Goal: Information Seeking & Learning: Learn about a topic

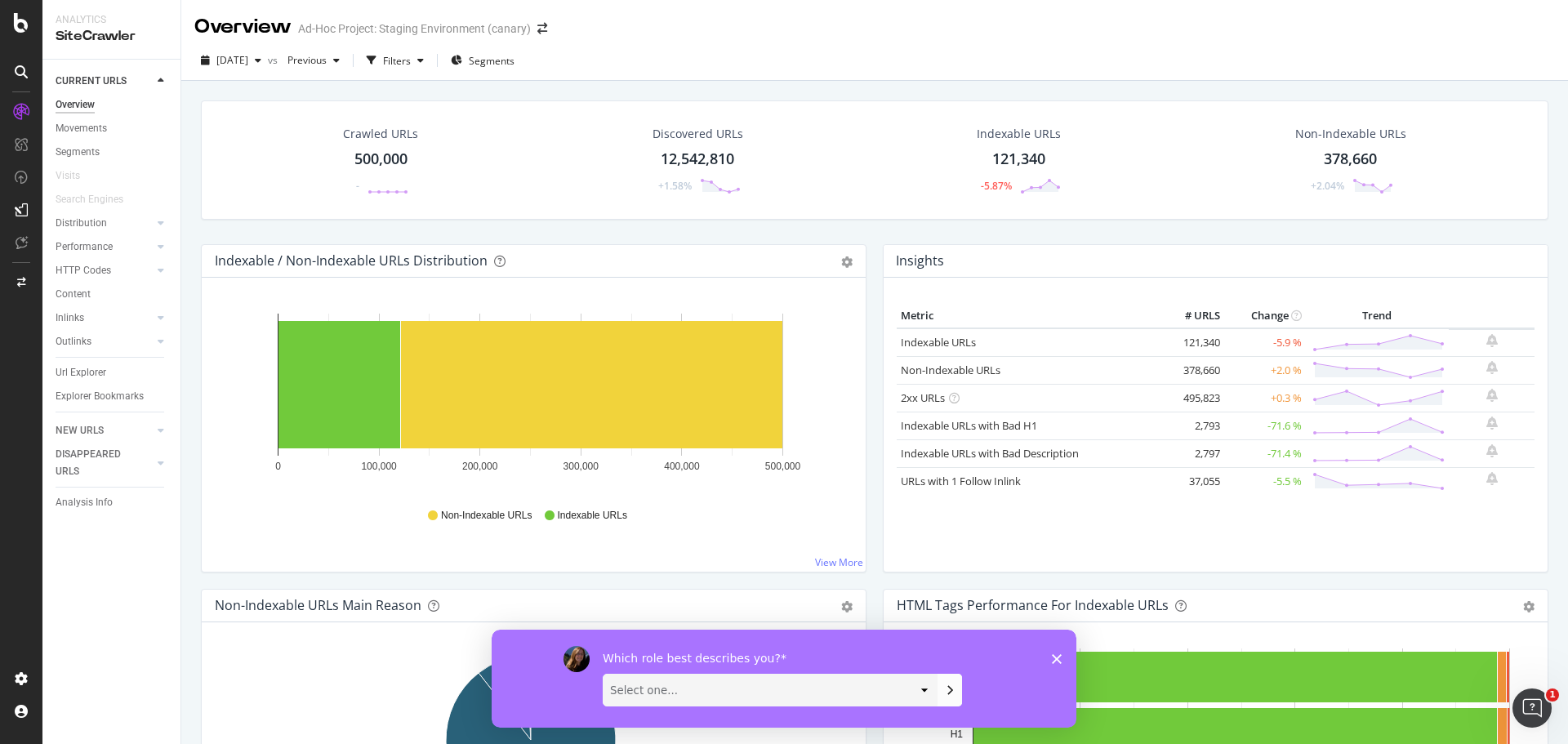
click at [1061, 663] on div "Which role best describes you? Select one... Analyst/BI C-level Leadership Cont…" at bounding box center [784, 677] width 585 height 98
click at [534, 34] on span at bounding box center [542, 29] width 23 height 11
click at [545, 34] on icon "arrow-right-arrow-left" at bounding box center [542, 29] width 10 height 11
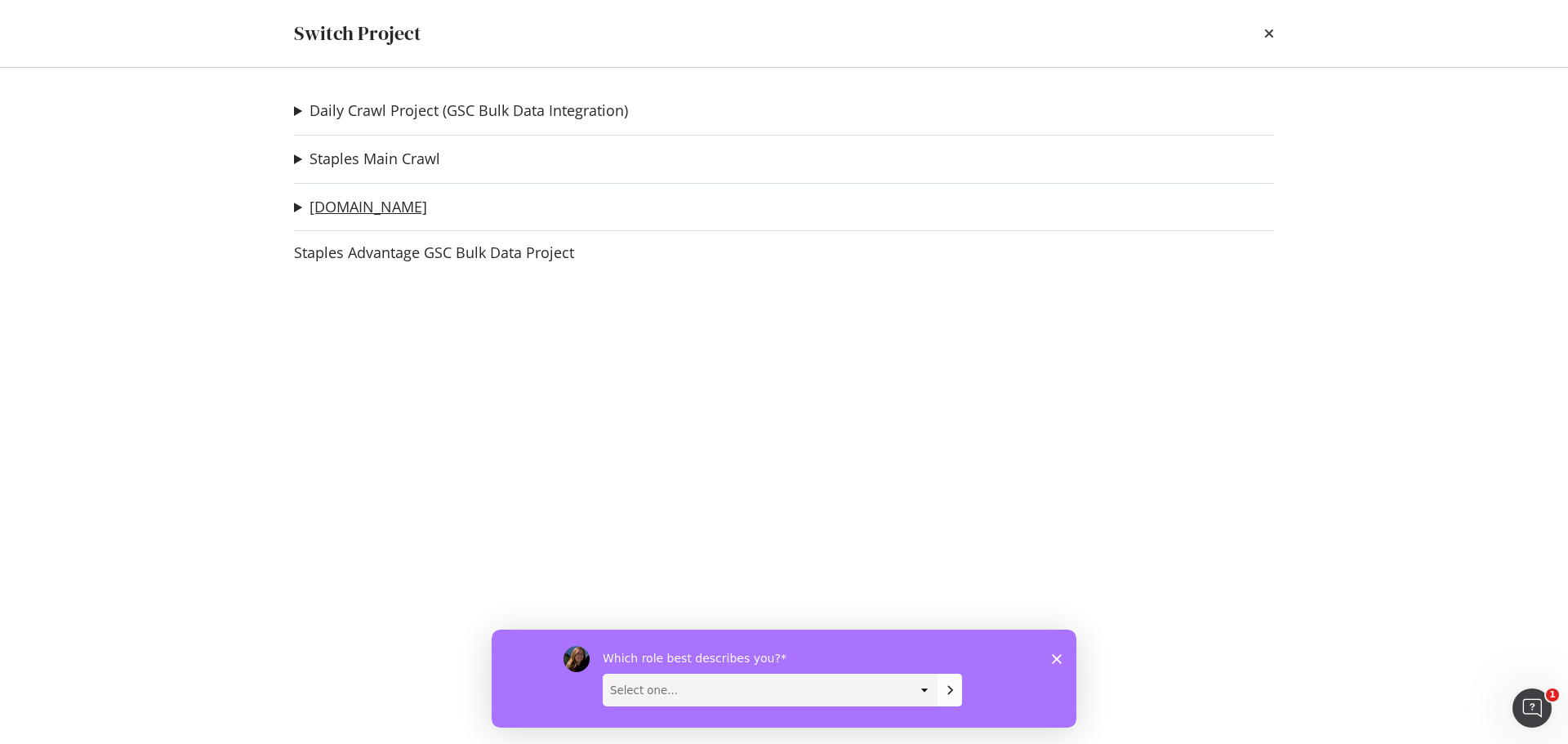
click at [414, 209] on link "[DOMAIN_NAME]" at bounding box center [368, 207] width 117 height 17
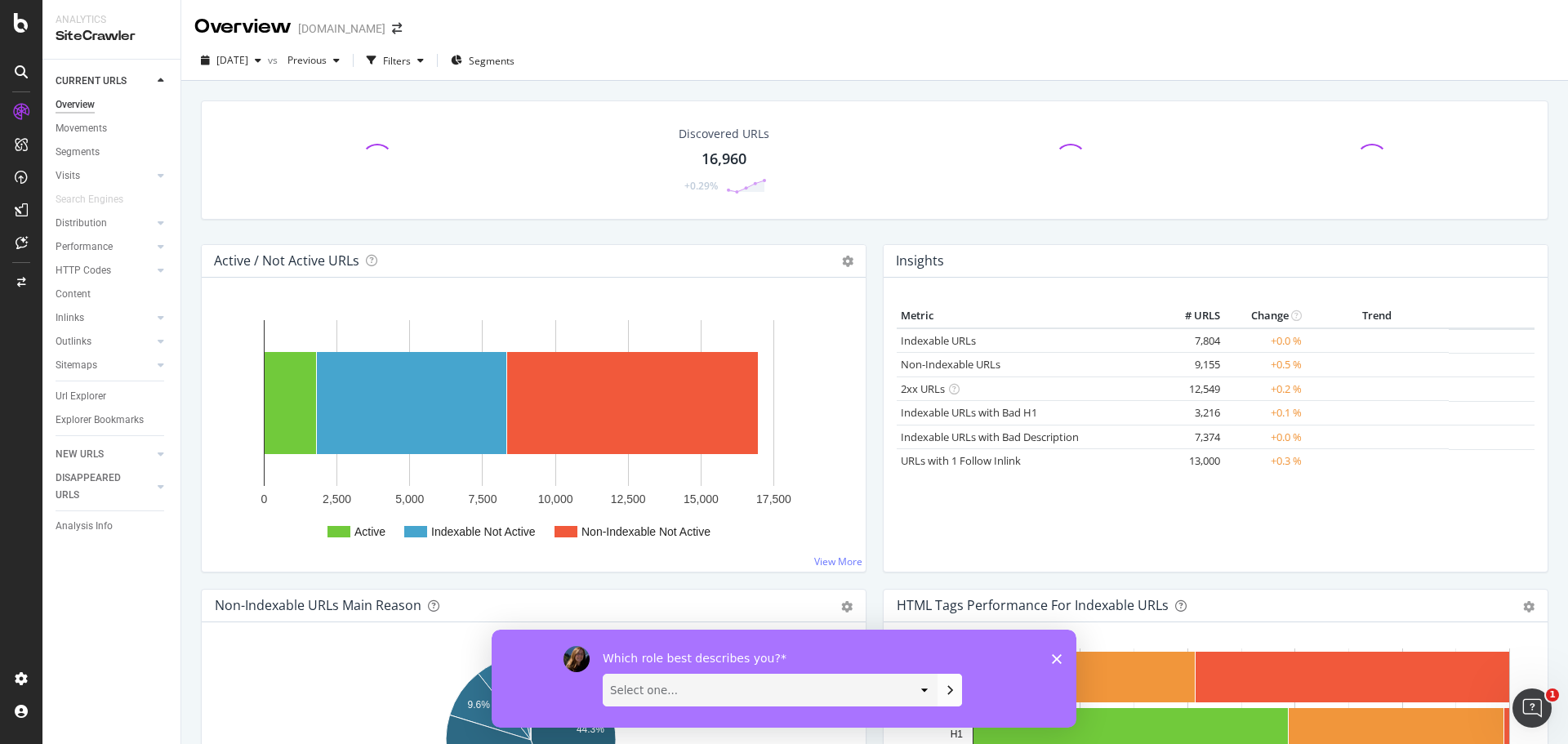
click at [1057, 659] on icon "Close survey" at bounding box center [1056, 658] width 10 height 10
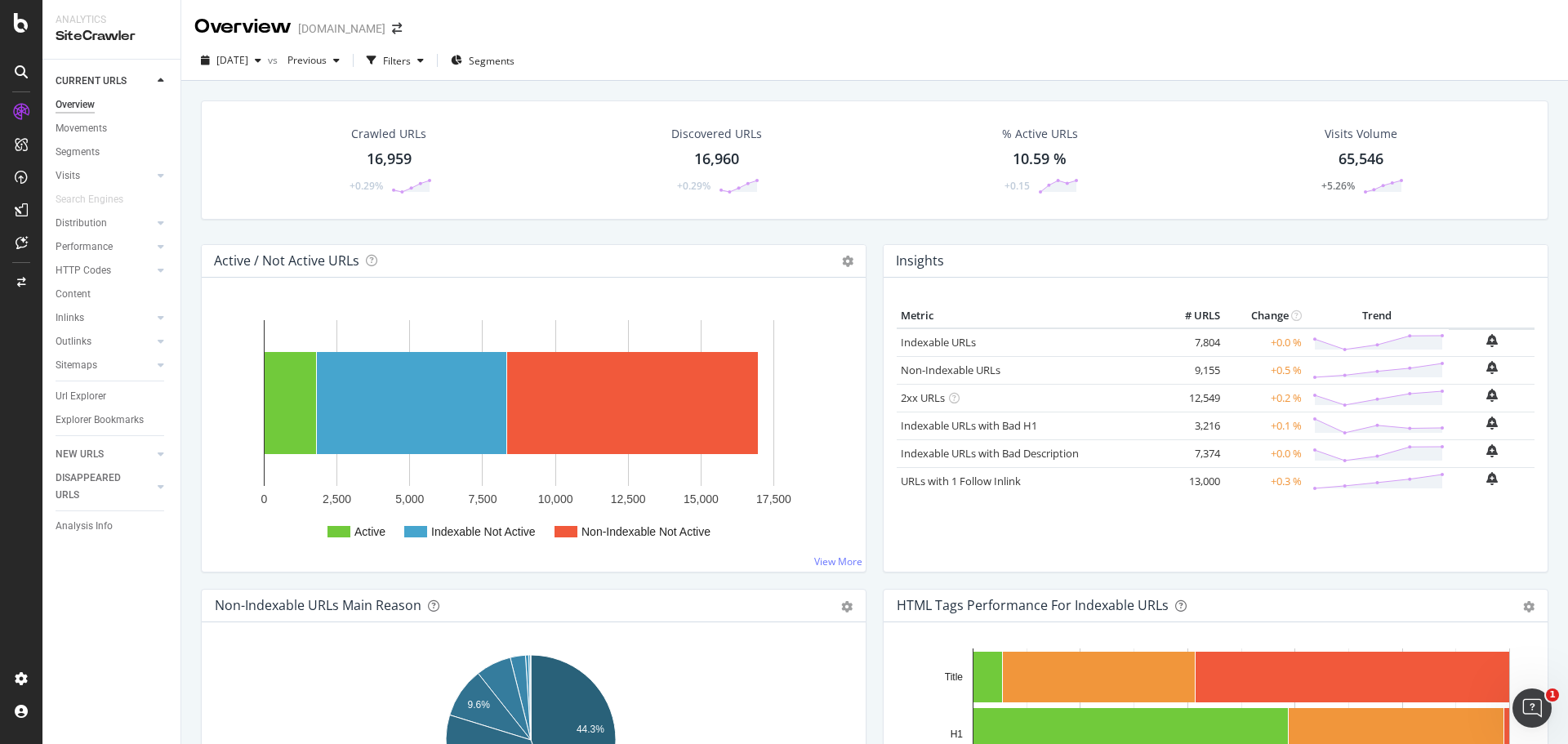
click at [400, 158] on div "16,959" at bounding box center [389, 159] width 45 height 21
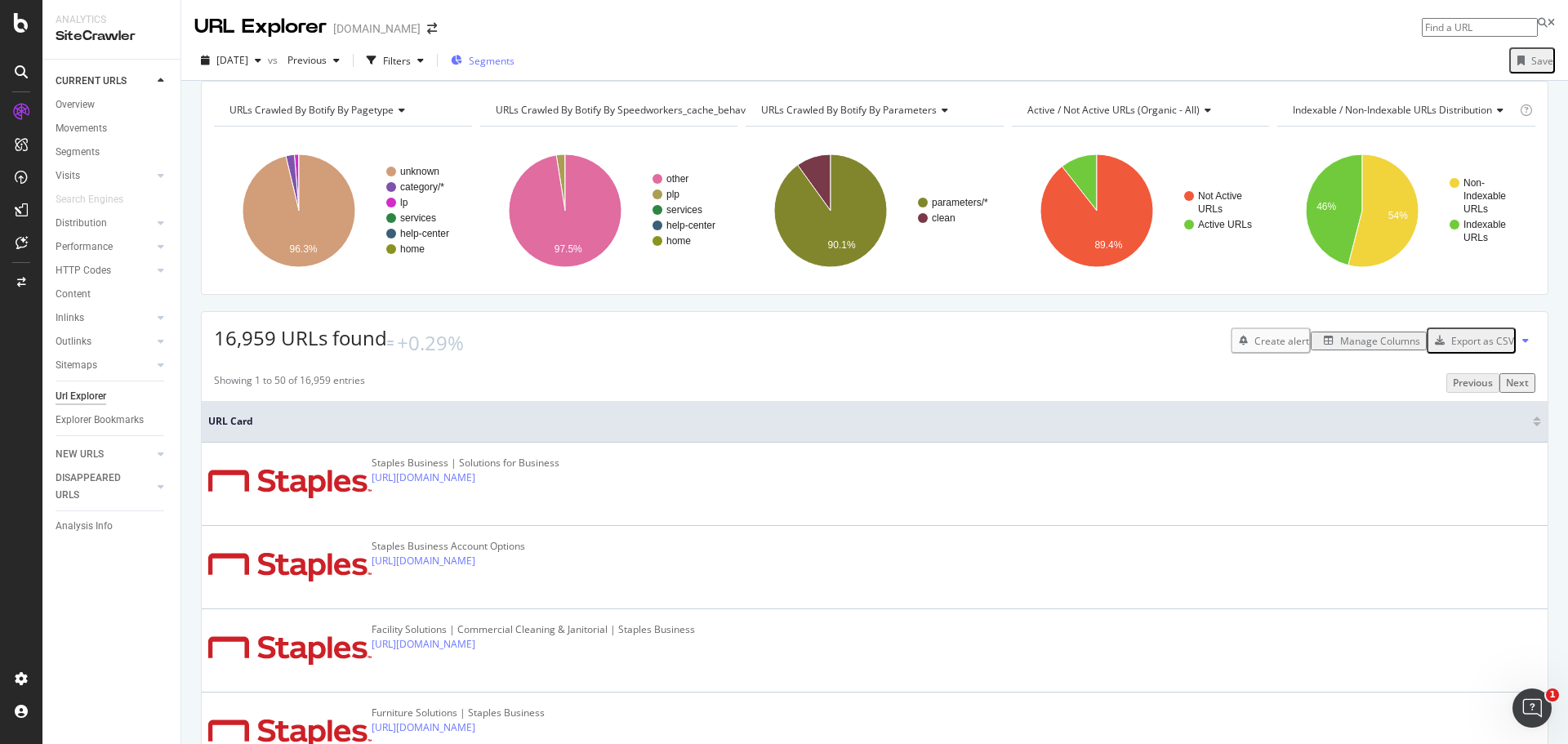
click at [514, 60] on span "Segments" at bounding box center [491, 61] width 46 height 14
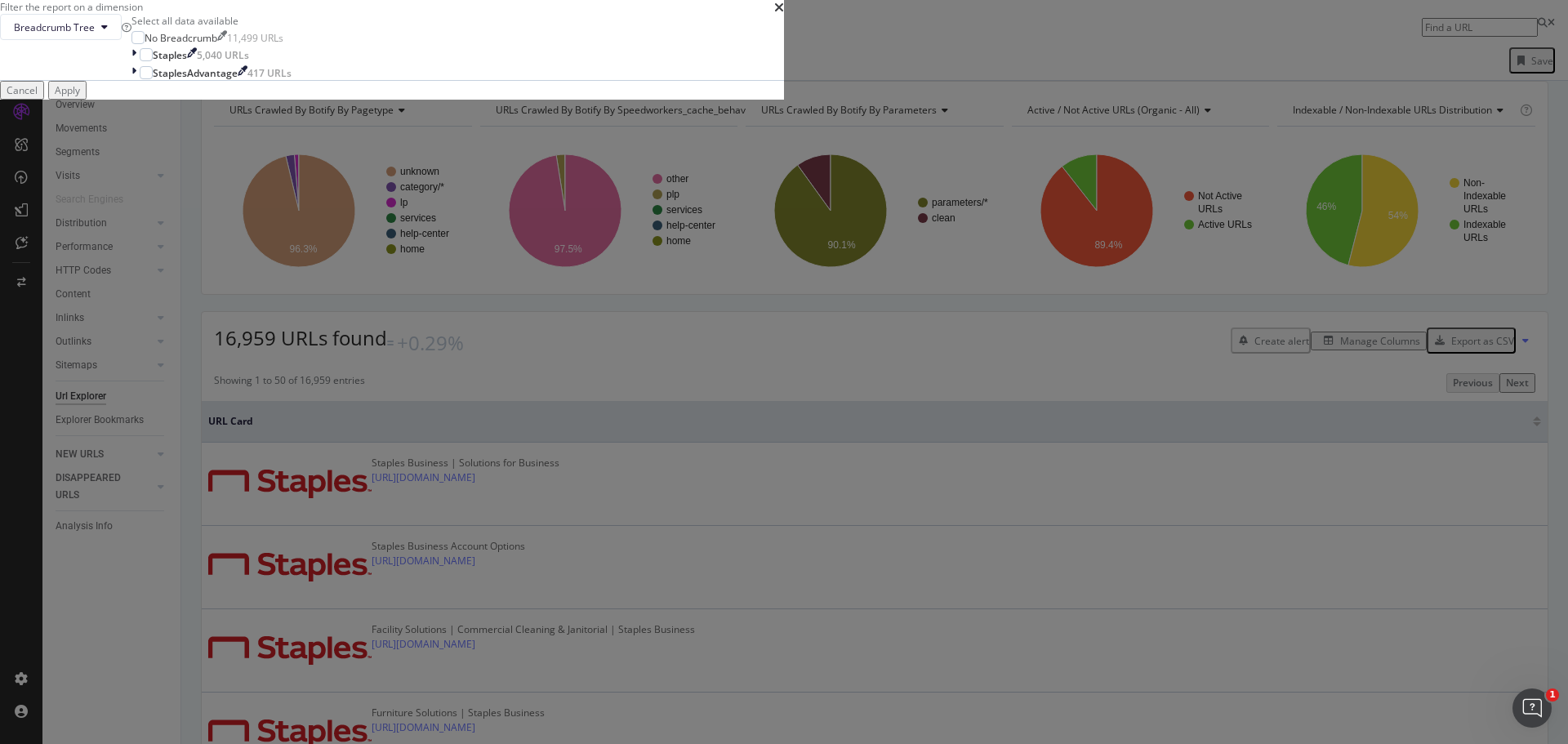
click at [784, 14] on div "times" at bounding box center [778, 7] width 10 height 14
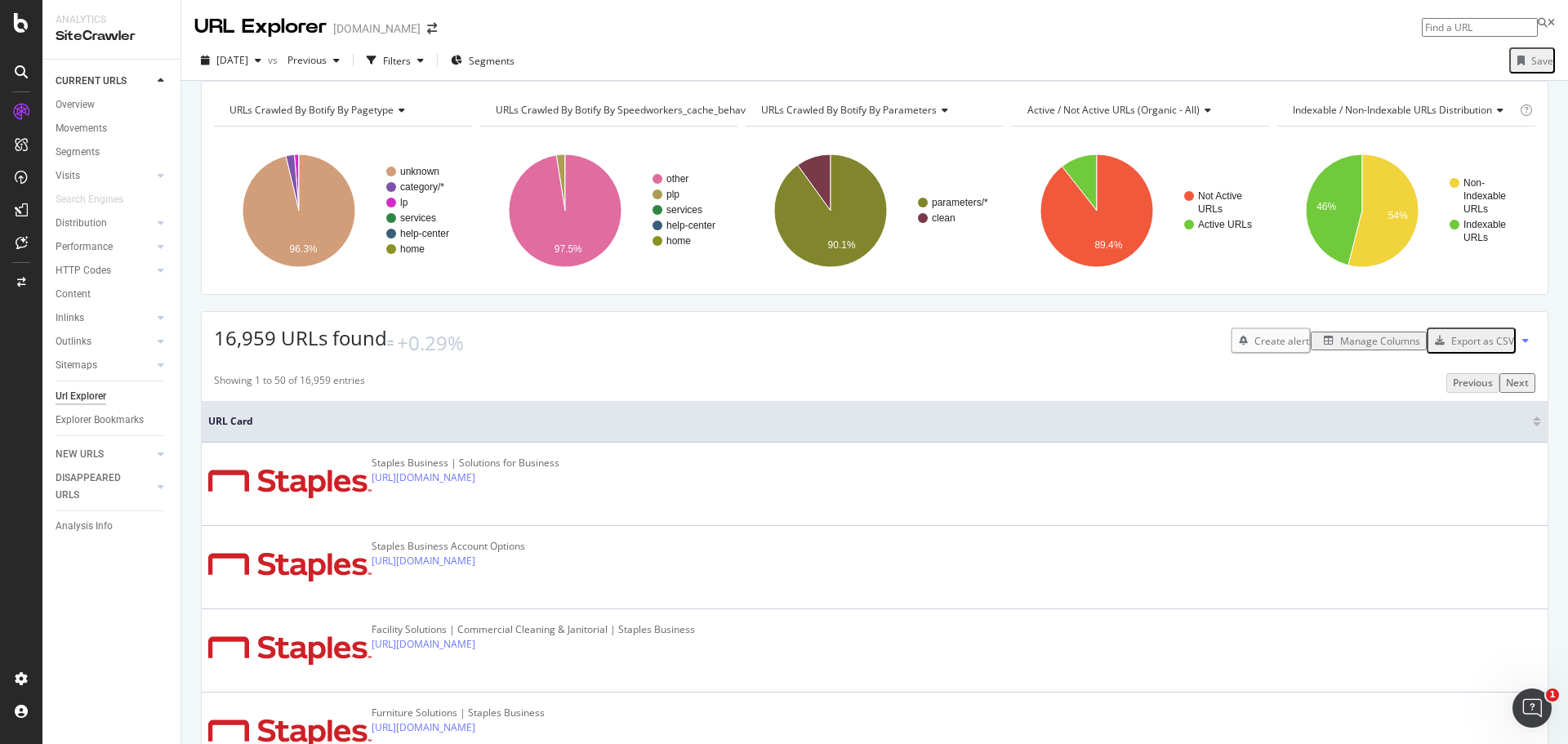
click at [818, 58] on div "2025 Aug. 20th vs Previous Filters Segments Save" at bounding box center [874, 63] width 1386 height 33
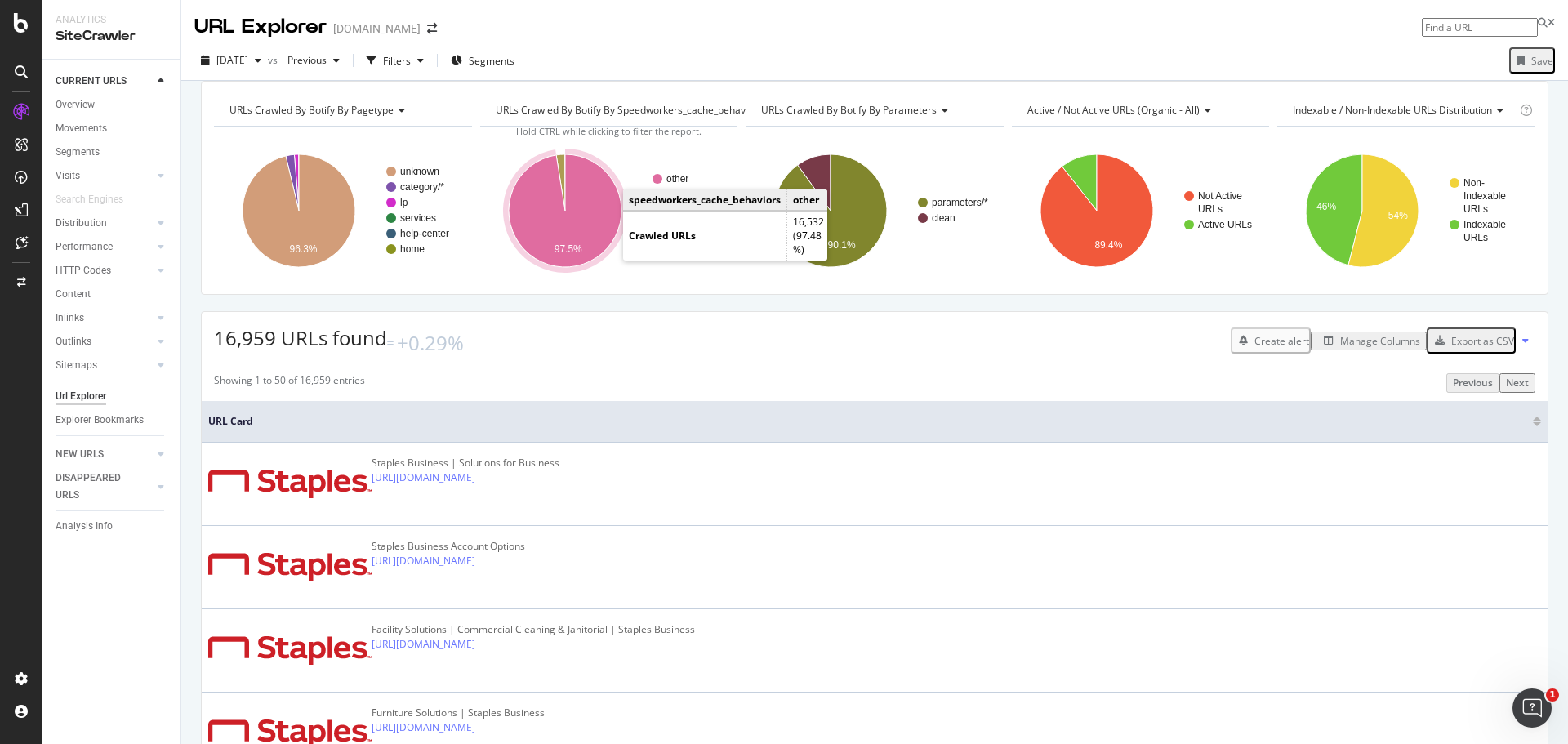
click at [581, 229] on icon "A chart." at bounding box center [564, 210] width 113 height 113
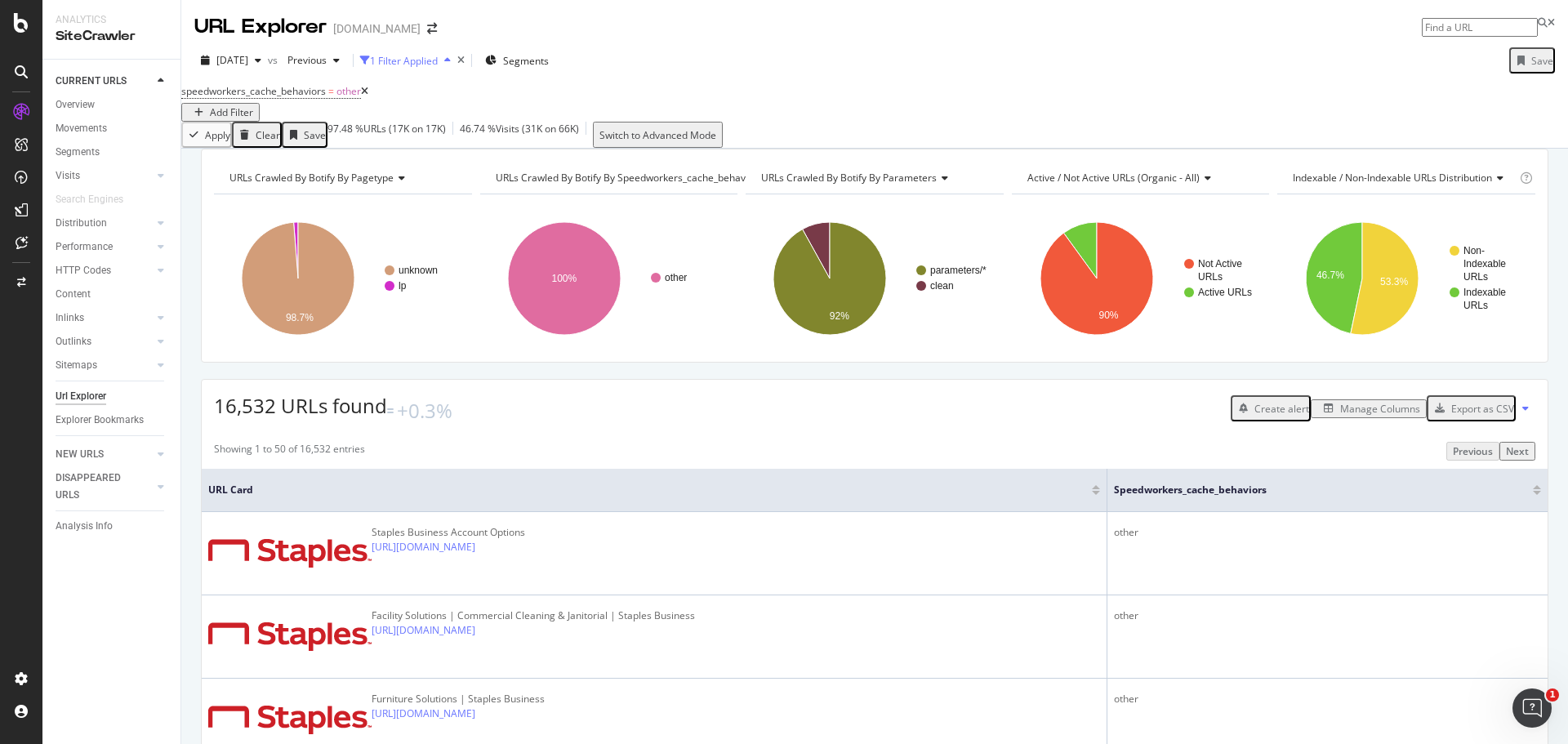
click at [438, 64] on div "1 Filter Applied" at bounding box center [403, 61] width 68 height 14
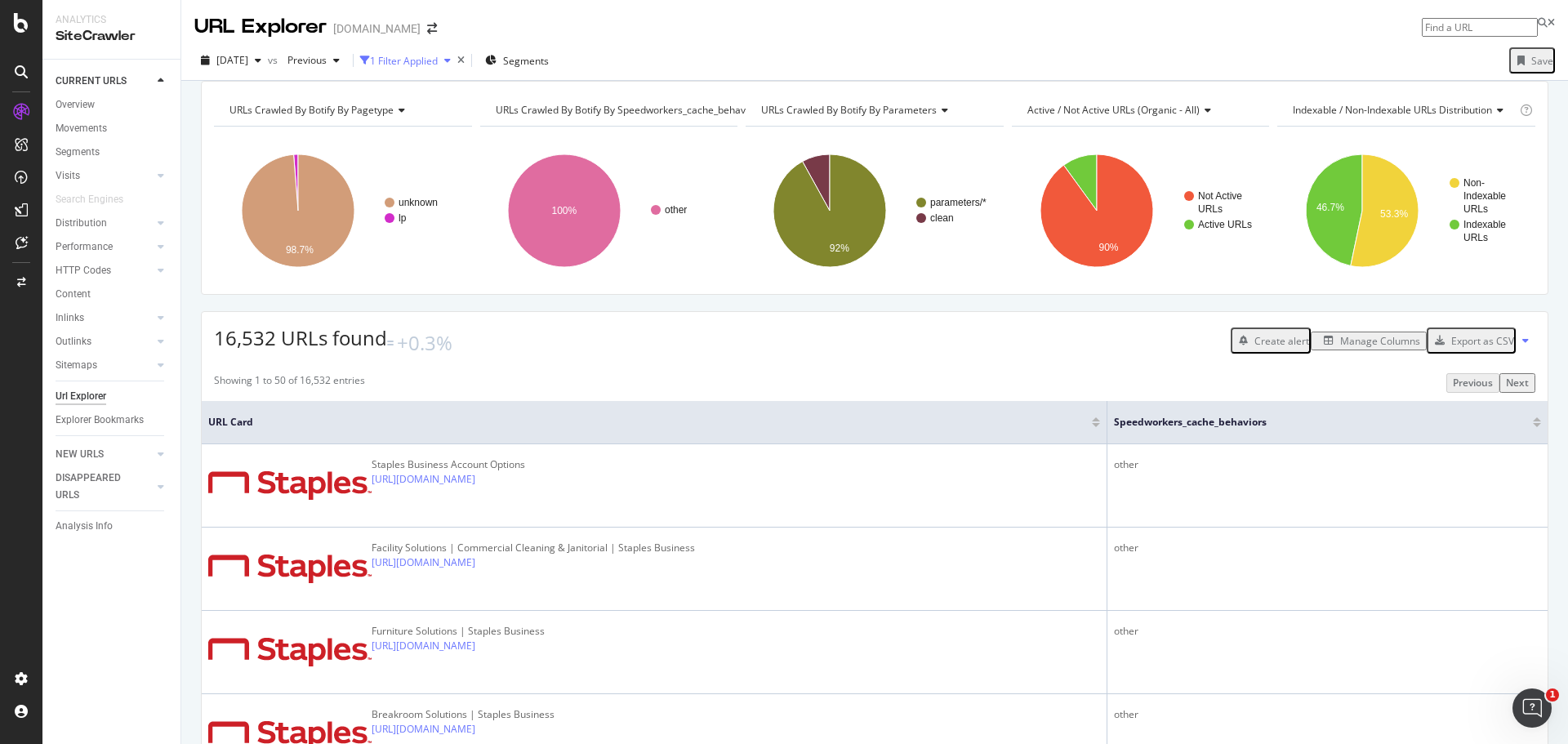
click at [438, 64] on div "1 Filter Applied" at bounding box center [403, 61] width 68 height 14
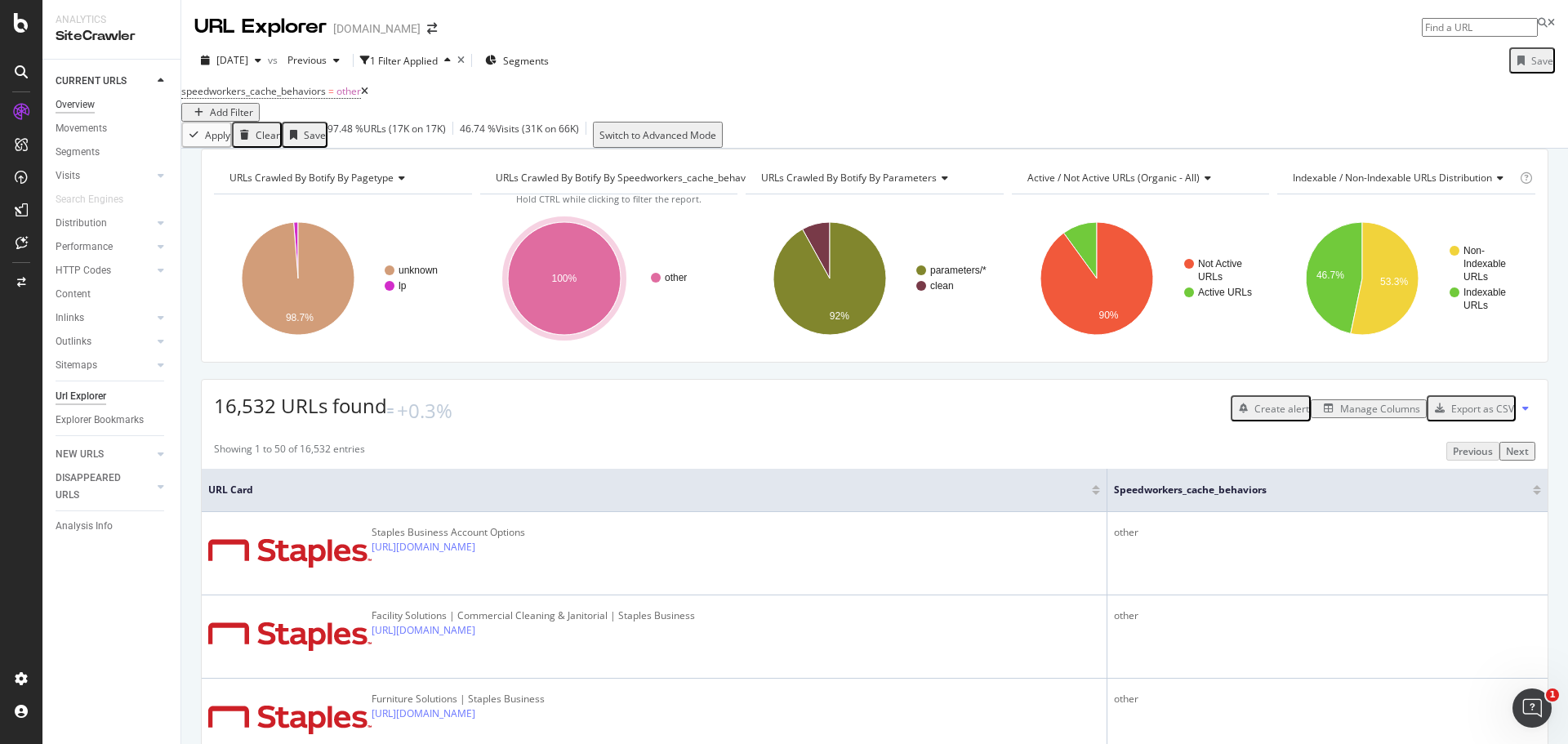
click at [64, 108] on div "Overview" at bounding box center [75, 104] width 39 height 17
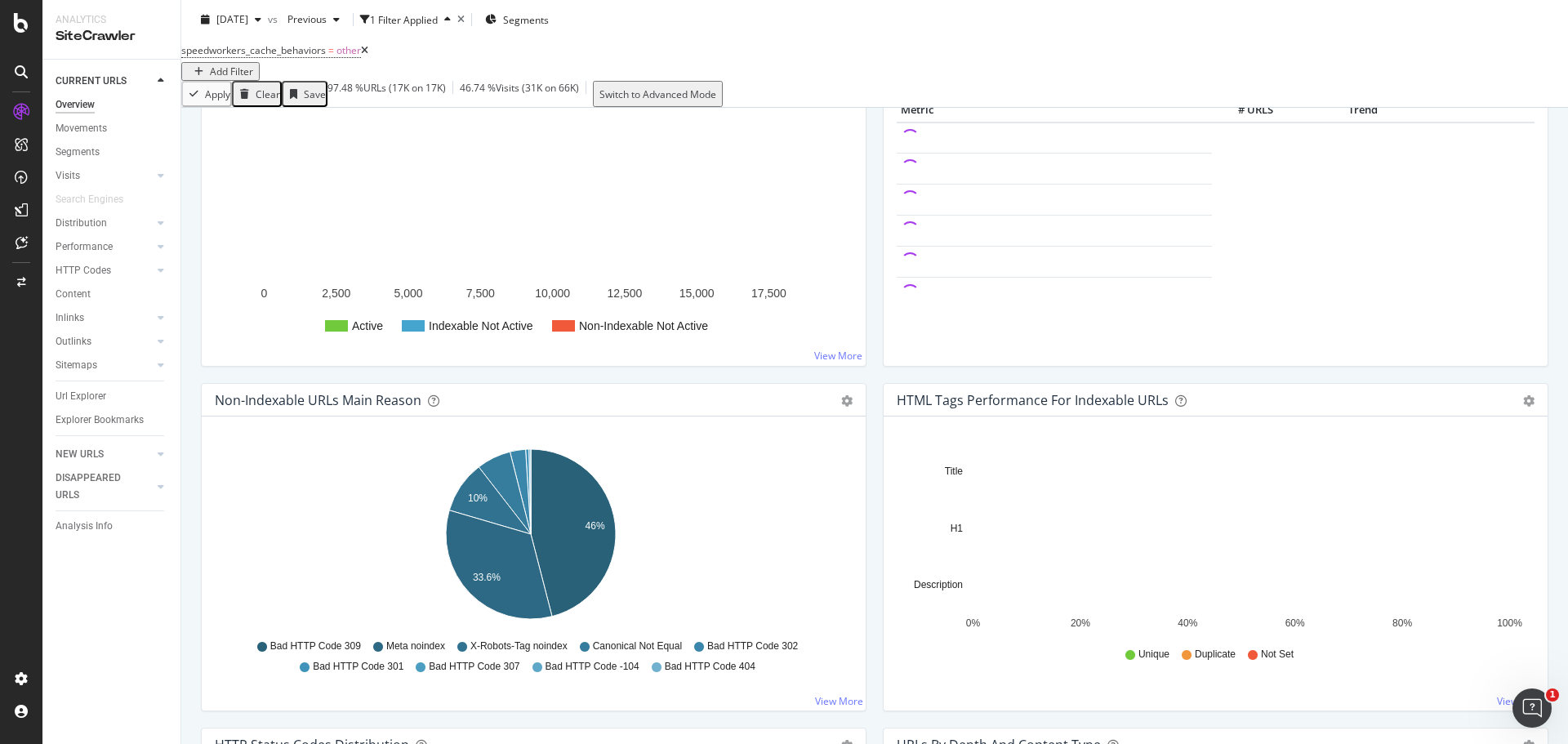
scroll to position [245, 0]
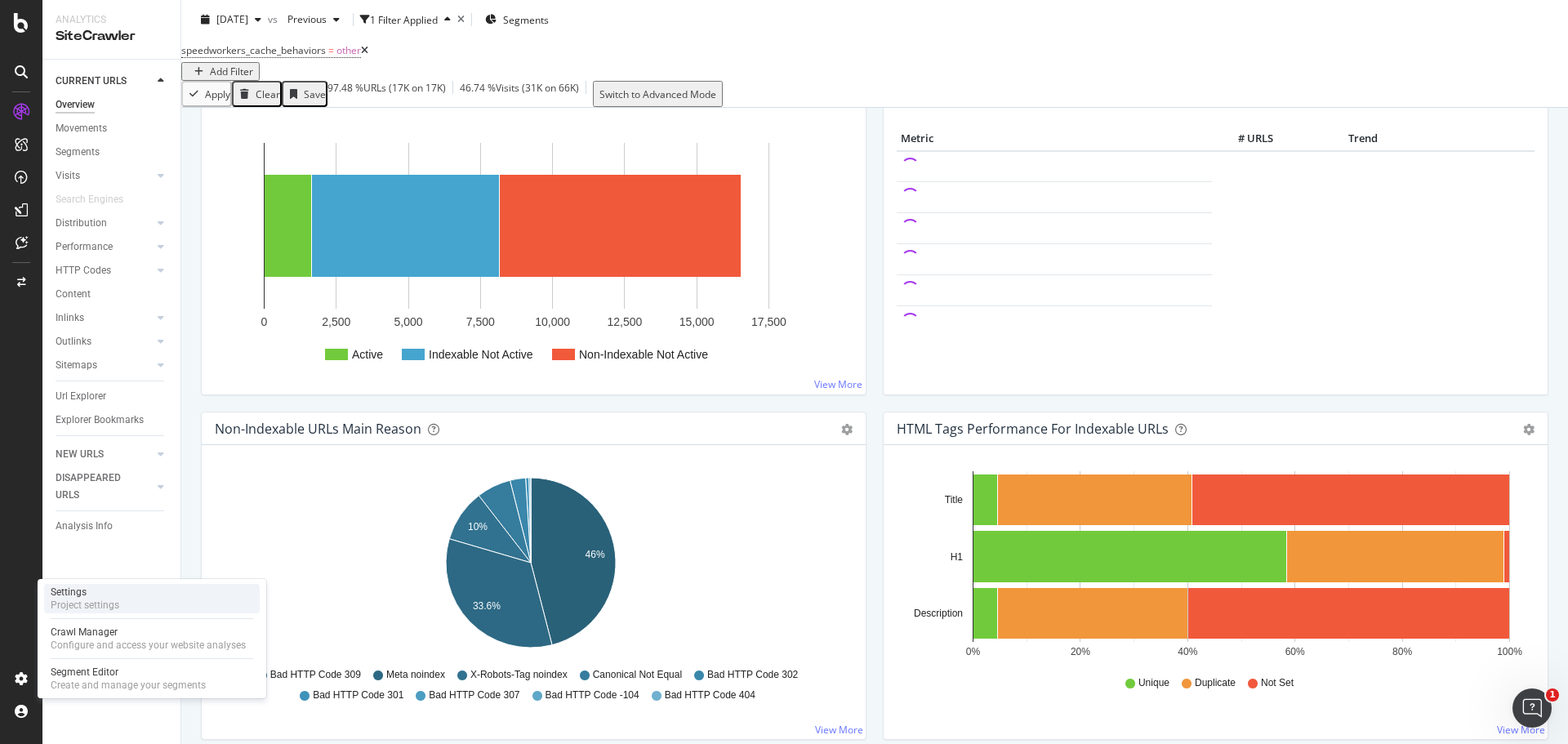
click at [72, 588] on div "Settings" at bounding box center [85, 592] width 69 height 13
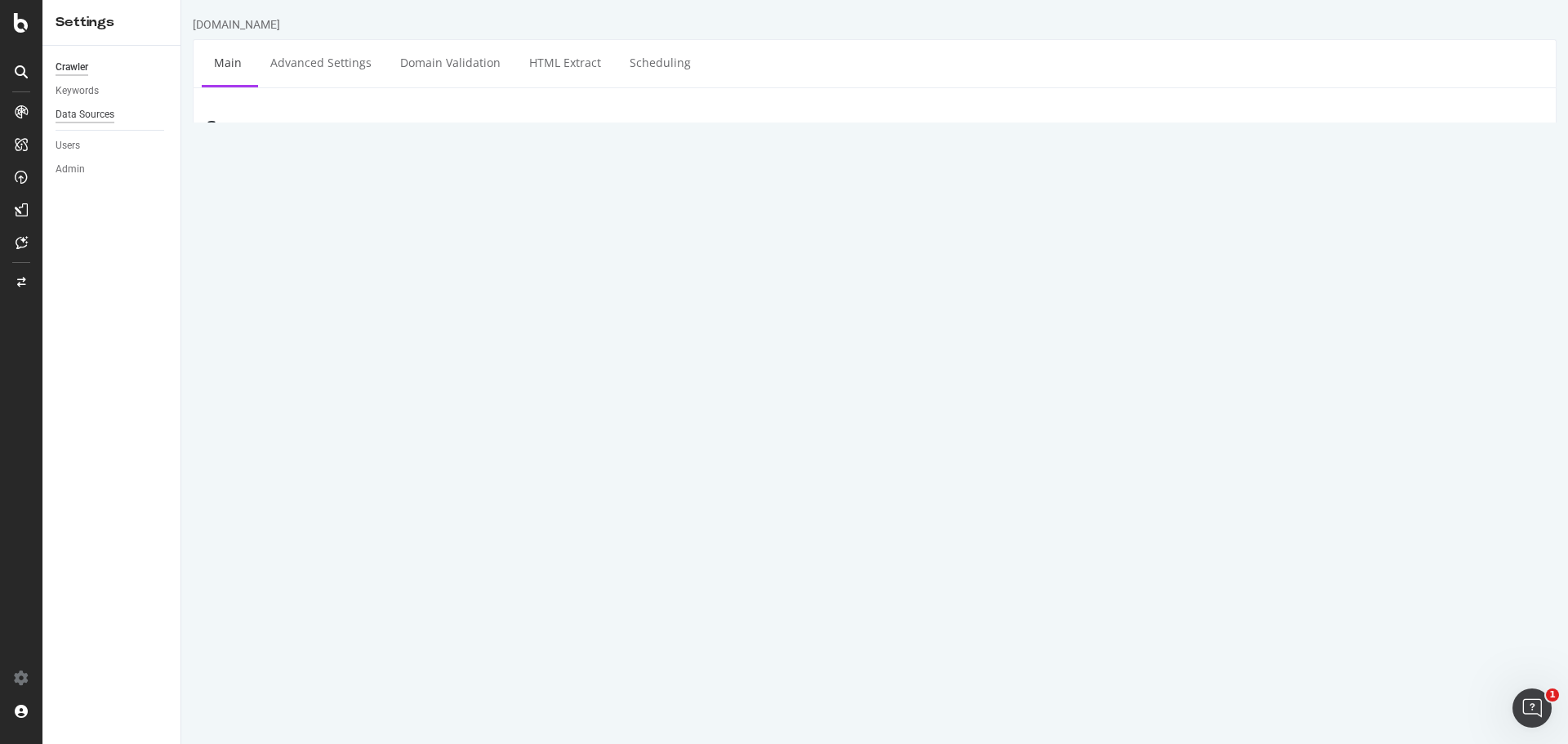
click at [89, 113] on div "Data Sources" at bounding box center [85, 115] width 59 height 17
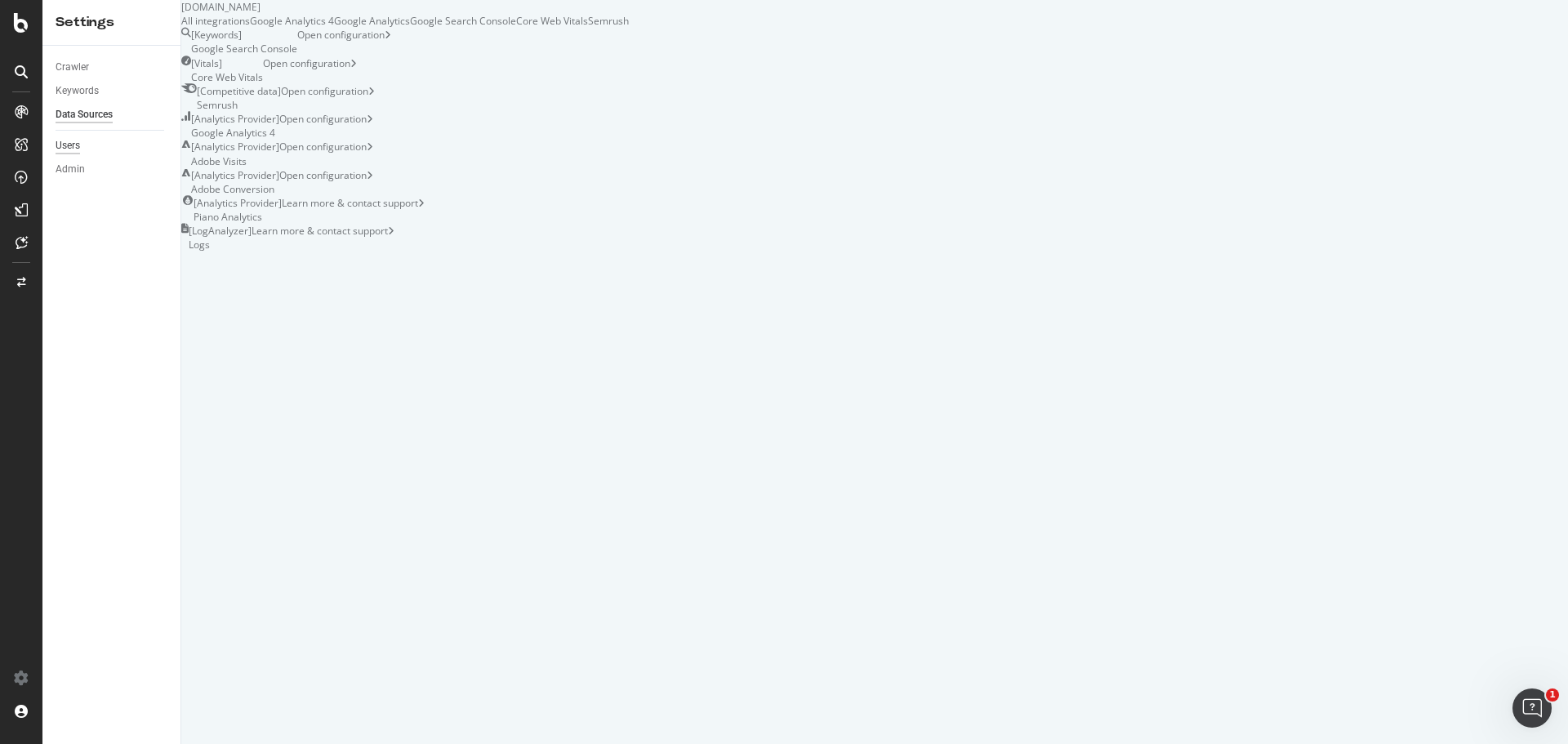
click at [72, 149] on div "Users" at bounding box center [68, 145] width 24 height 17
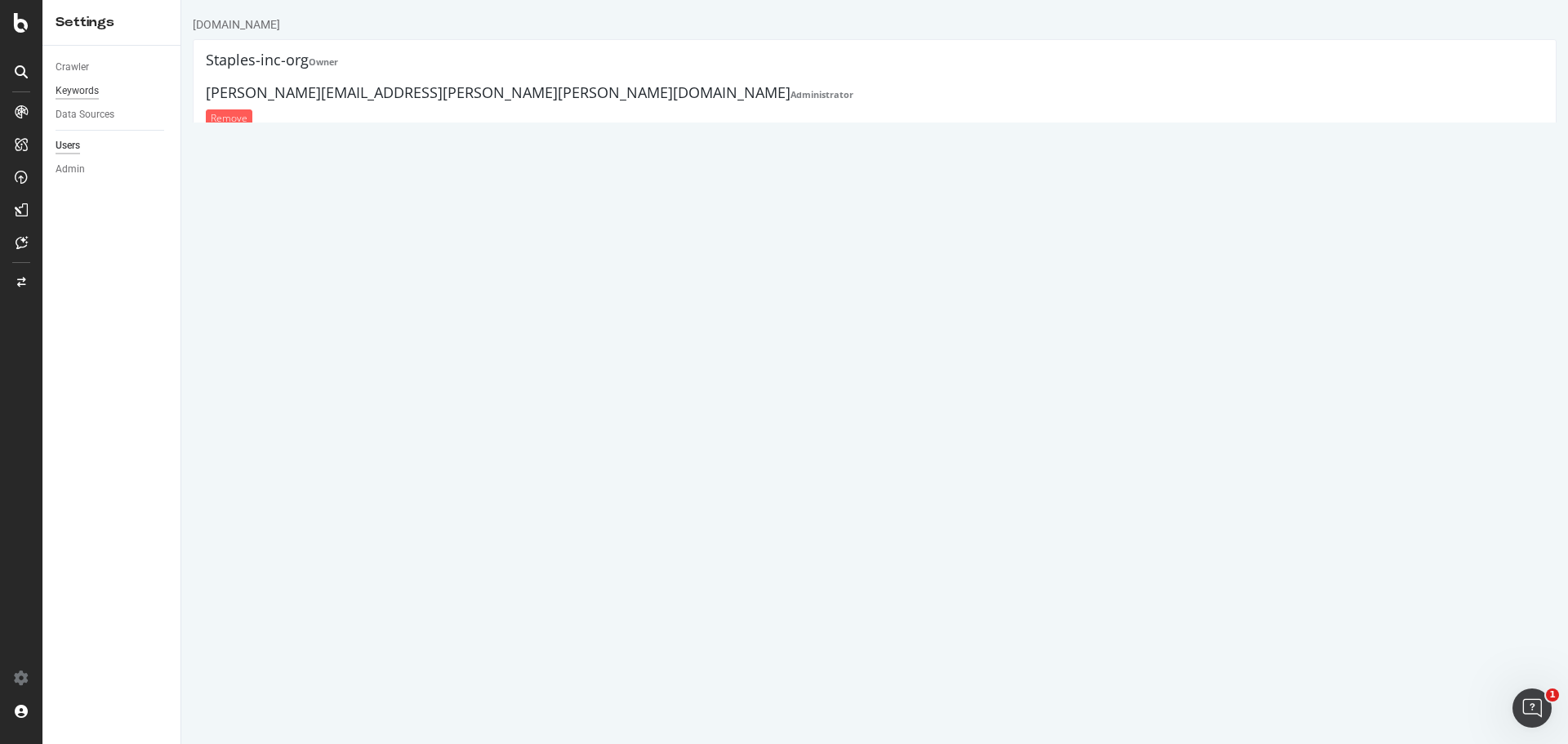
click at [69, 91] on div "Keywords" at bounding box center [77, 91] width 43 height 17
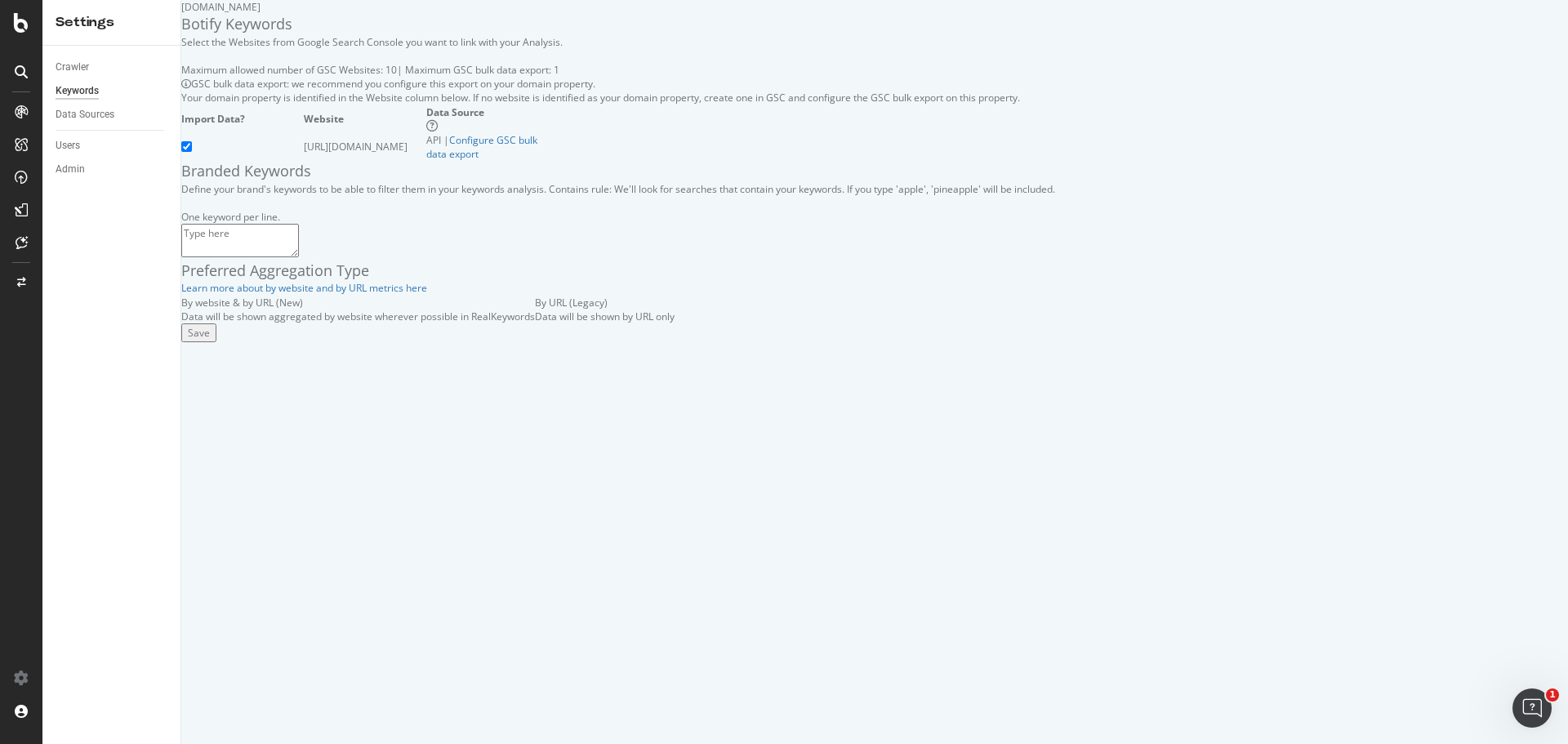
scroll to position [33, 0]
click at [76, 71] on div "Crawler" at bounding box center [73, 67] width 34 height 17
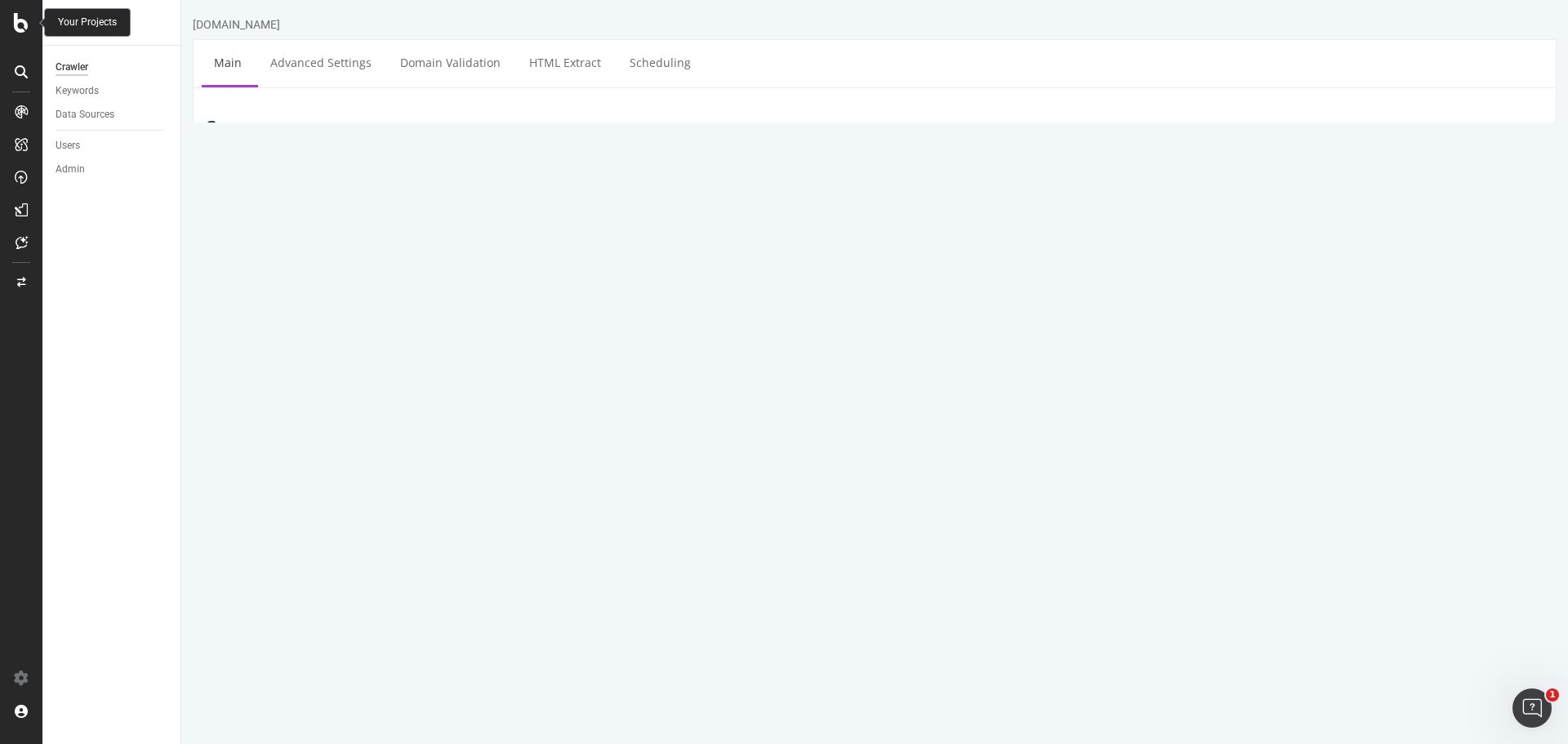
click at [20, 23] on icon at bounding box center [21, 22] width 15 height 20
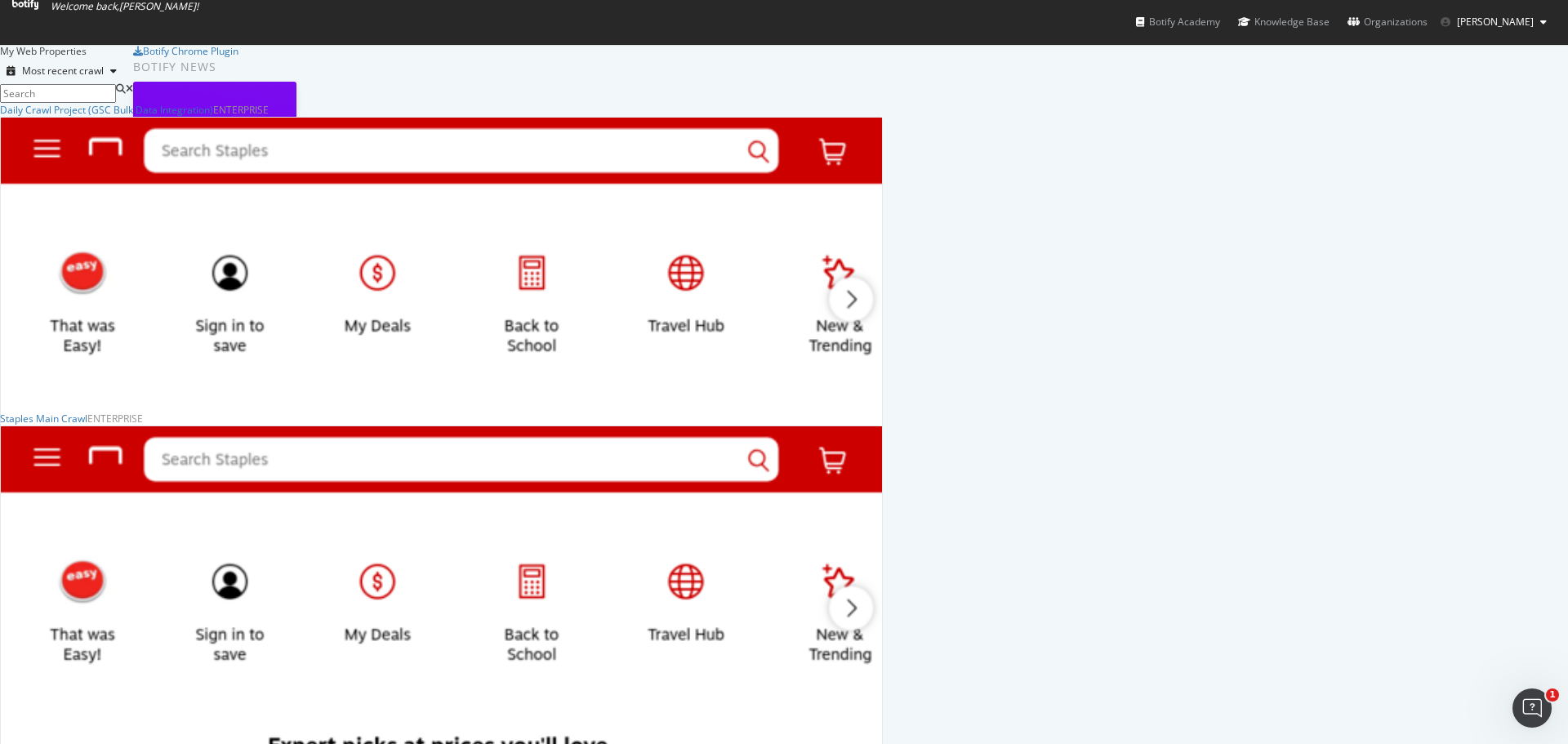
scroll to position [490, 0]
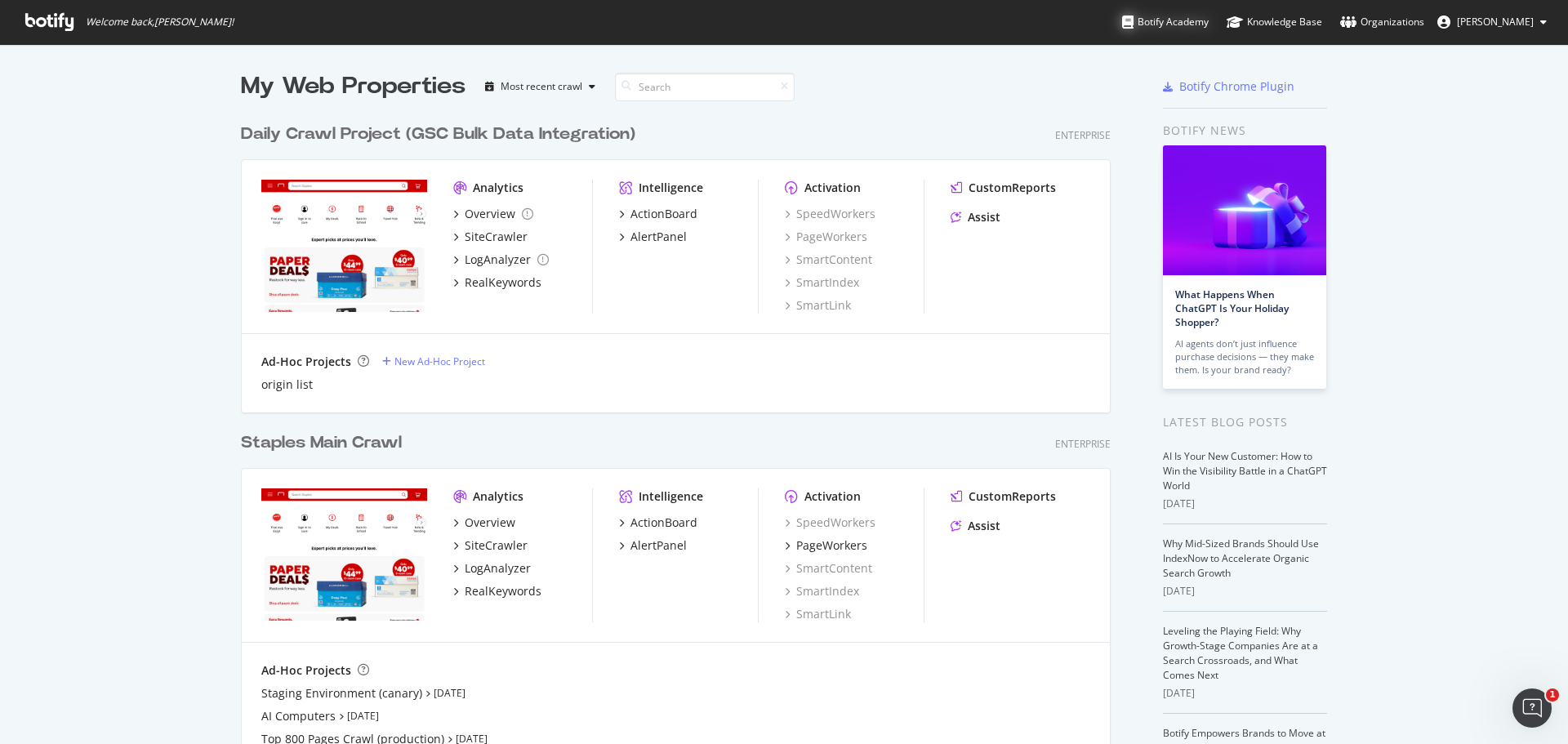
click at [1179, 25] on div "Botify Academy" at bounding box center [1165, 22] width 87 height 17
